Goal: Task Accomplishment & Management: Use online tool/utility

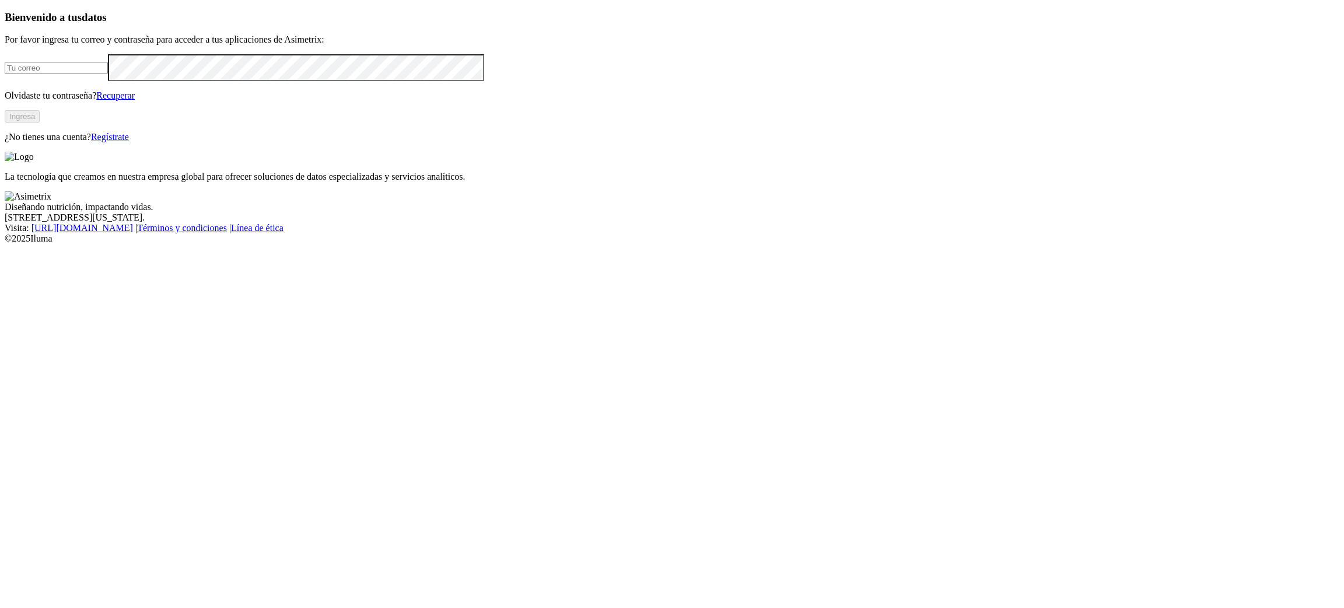
type input "[EMAIL_ADDRESS][PERSON_NAME][DOMAIN_NAME]"
click at [40, 122] on button "Ingresa" at bounding box center [22, 116] width 35 height 12
